Goal: Obtain resource: Download file/media

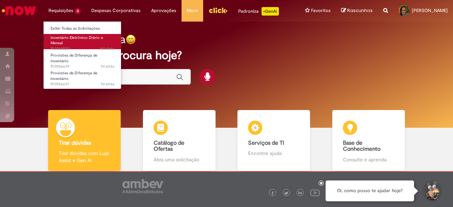
click at [71, 39] on span "Inventário Eletrônico Diário e Mensal" at bounding box center [77, 40] width 52 height 11
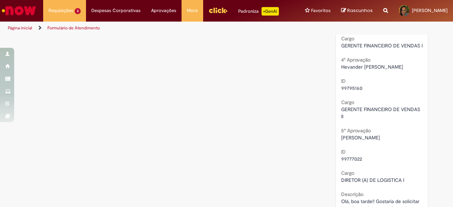
scroll to position [503, 0]
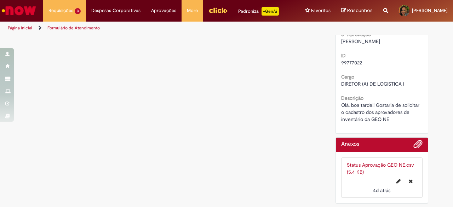
click at [378, 165] on link "Status Aprovação GEO NE.csv (5.4 KB)" at bounding box center [380, 168] width 67 height 13
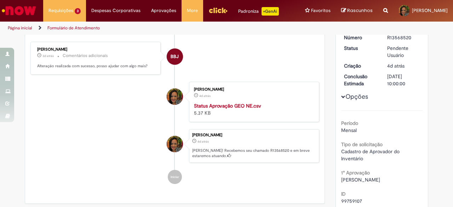
scroll to position [0, 0]
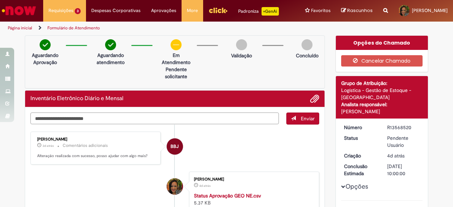
click at [121, 113] on textarea "Digite sua mensagem aqui..." at bounding box center [154, 119] width 249 height 12
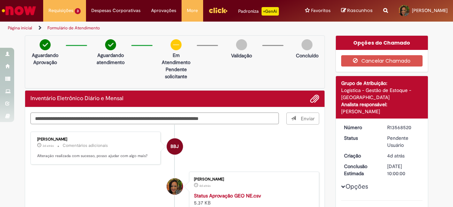
type textarea "**********"
drag, startPoint x: 415, startPoint y: 127, endPoint x: 376, endPoint y: 126, distance: 39.3
click at [376, 124] on dl "Número R13568520 Status Pendente Usuário Criação 4d atrás 4 dias atrás Conclusã…" at bounding box center [382, 124] width 87 height 0
copy dl "Número R13568520"
